Goal: Navigation & Orientation: Find specific page/section

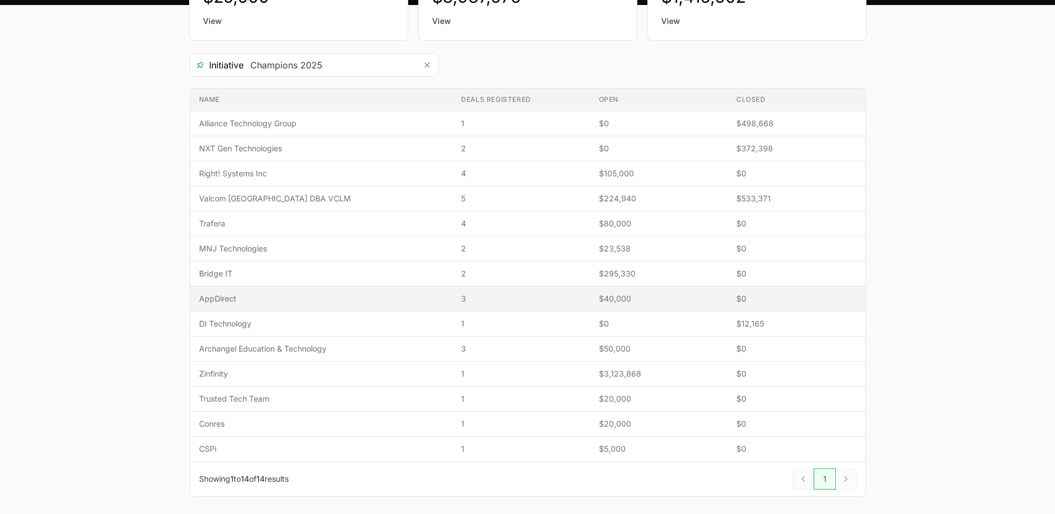
scroll to position [214, 0]
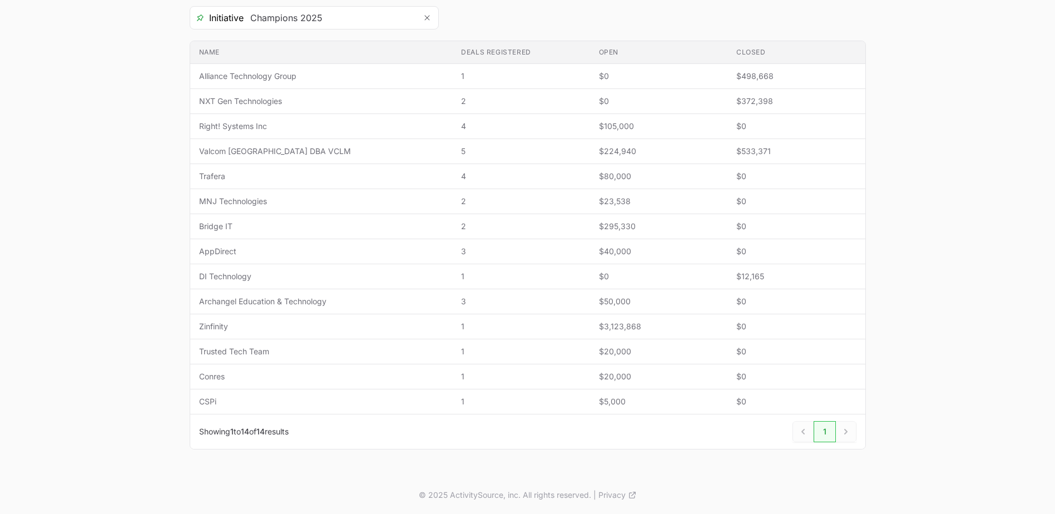
drag, startPoint x: 30, startPoint y: 274, endPoint x: 47, endPoint y: 294, distance: 26.4
click at [30, 274] on main "Select a tab Overview Needs review In progress Closed All Overview Needs review…" at bounding box center [527, 182] width 1055 height 590
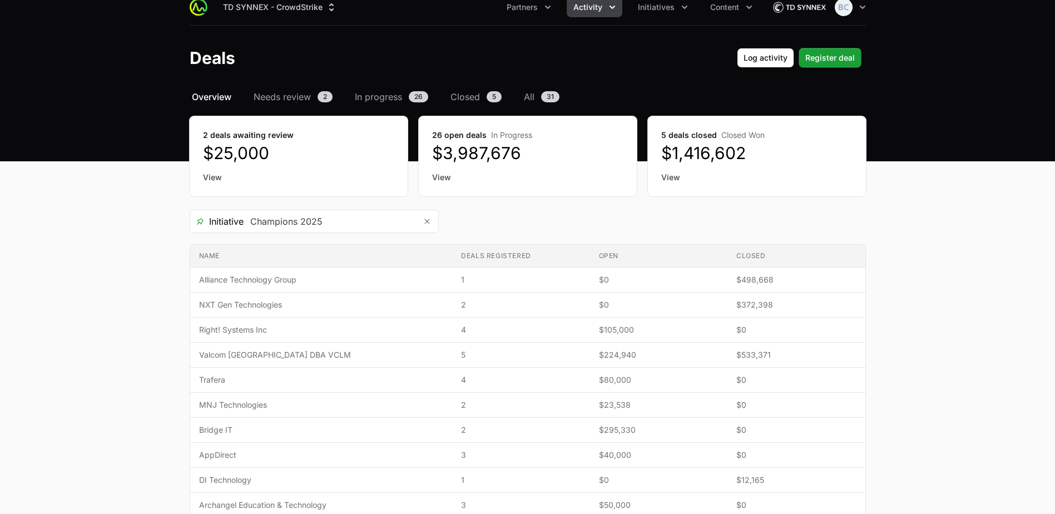
scroll to position [0, 0]
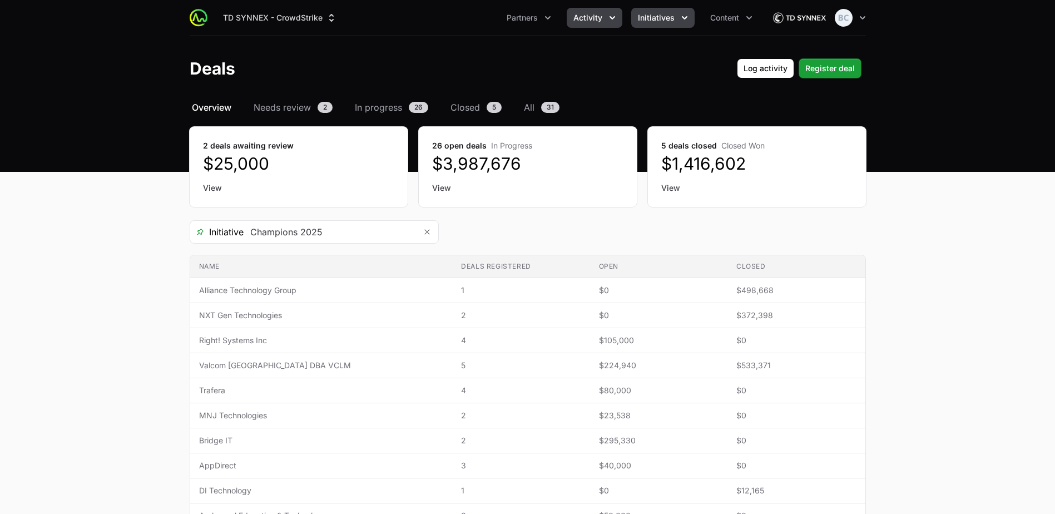
click at [676, 18] on button "Initiatives" at bounding box center [662, 18] width 63 height 20
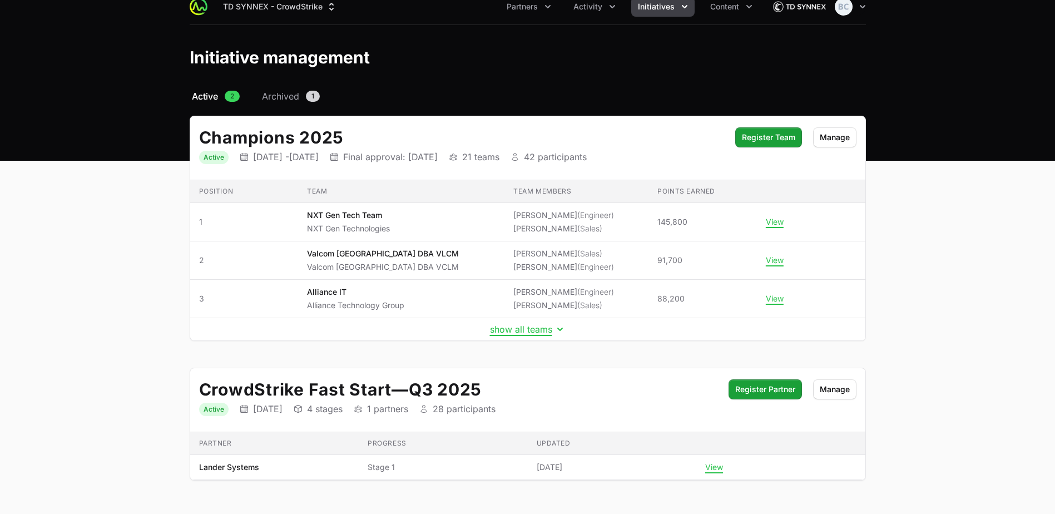
scroll to position [42, 0]
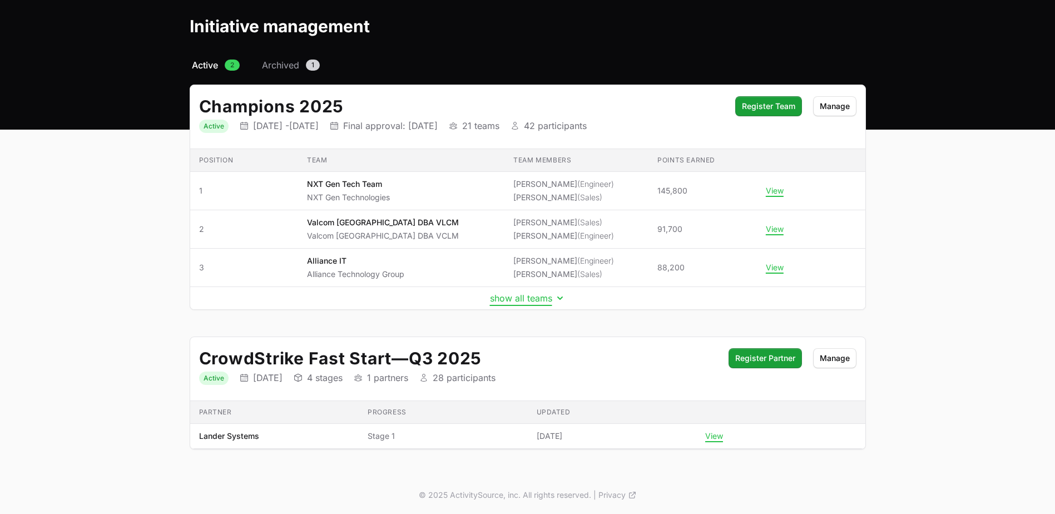
click at [540, 303] on button "show all teams" at bounding box center [528, 298] width 76 height 11
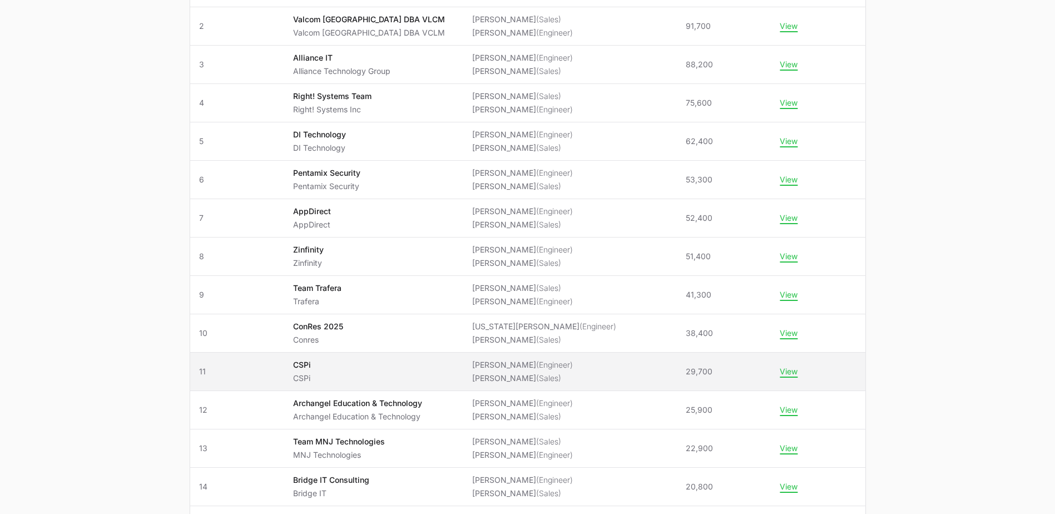
scroll to position [265, 0]
